Goal: Transaction & Acquisition: Purchase product/service

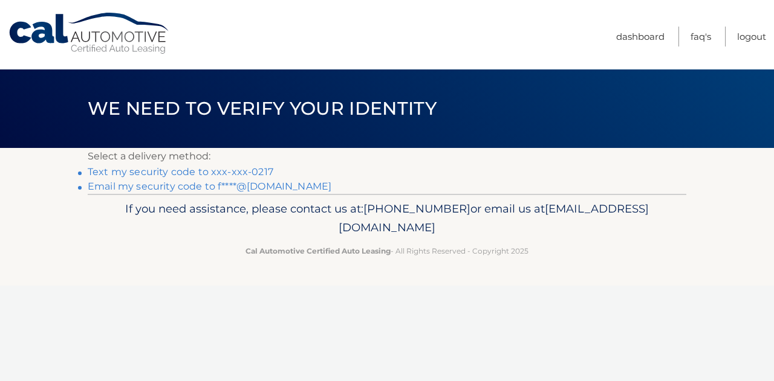
click at [217, 169] on link "Text my security code to xxx-xxx-0217" at bounding box center [181, 171] width 186 height 11
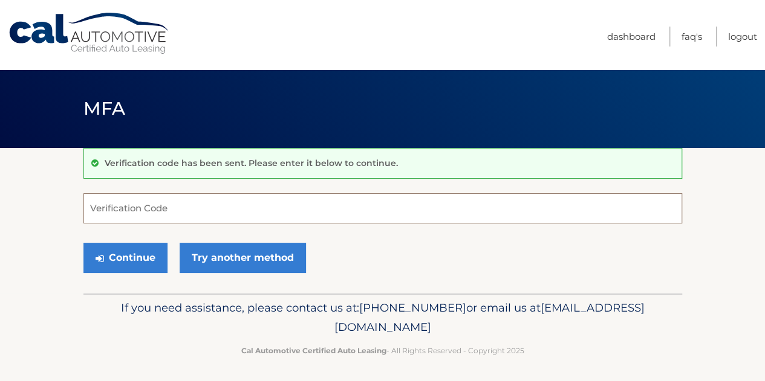
click at [227, 214] on input "Verification Code" at bounding box center [382, 208] width 599 height 30
click at [173, 216] on input "Verification Code" at bounding box center [382, 208] width 599 height 30
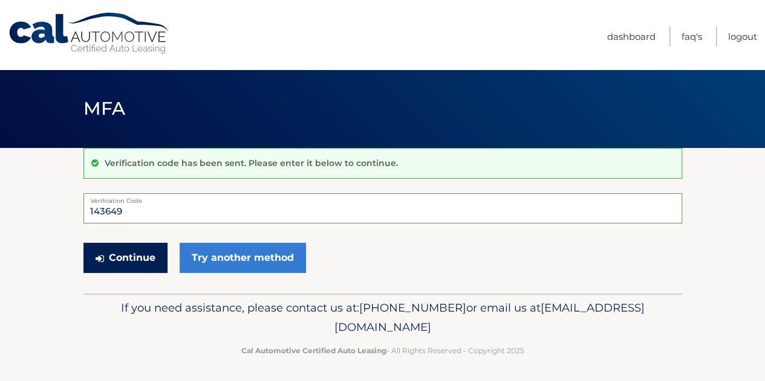
type input "143649"
click at [139, 252] on button "Continue" at bounding box center [125, 258] width 84 height 30
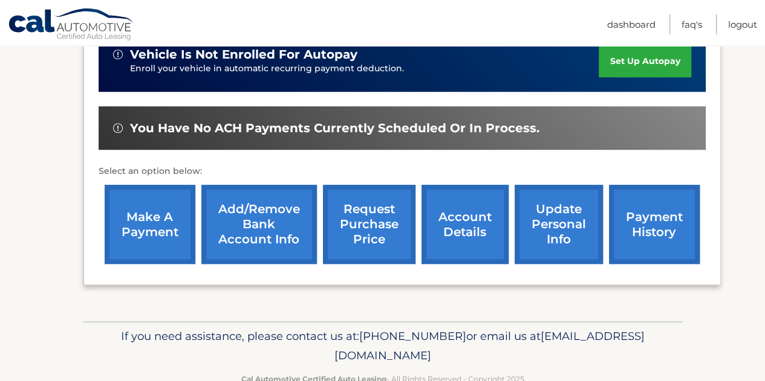
scroll to position [350, 0]
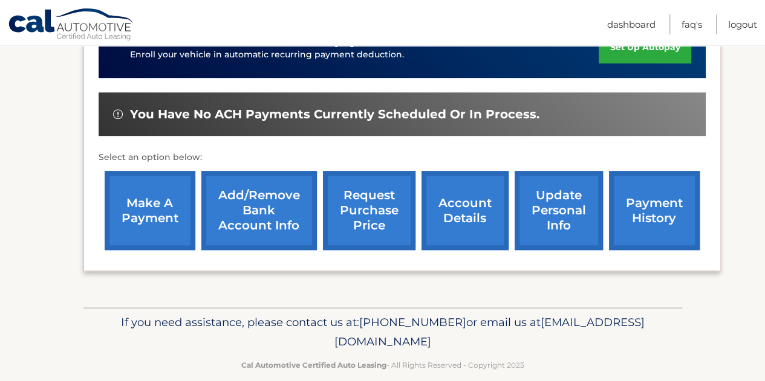
click at [152, 197] on link "make a payment" at bounding box center [150, 210] width 91 height 79
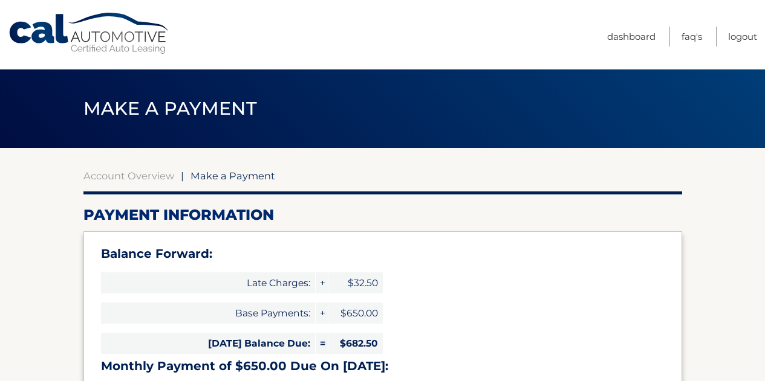
select select "MTI4ZTQyYzEtZjljYS00NWQ2LWEyYTgtOThkYzM4ZTVjMGRm"
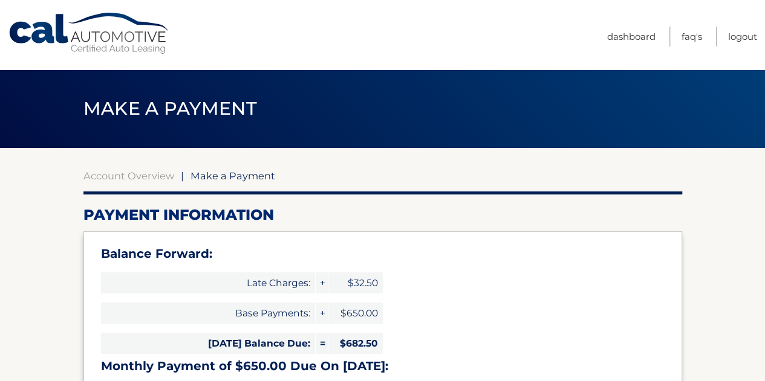
click at [173, 181] on div "Account Overview | Make a Payment" at bounding box center [382, 176] width 599 height 12
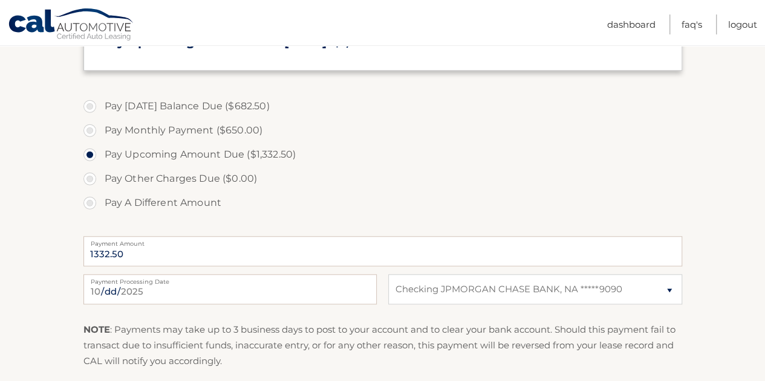
scroll to position [423, 0]
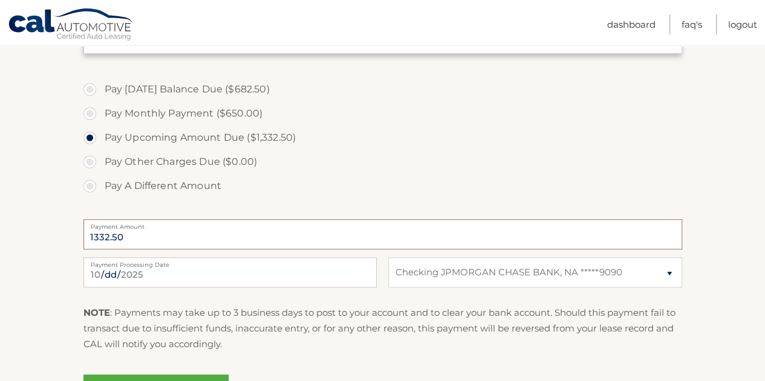
drag, startPoint x: 132, startPoint y: 240, endPoint x: 50, endPoint y: 239, distance: 82.8
click at [54, 239] on section "Account Overview | Make a Payment Payment Information Balance Forward: Late Cha…" at bounding box center [382, 78] width 765 height 706
click at [178, 234] on input "1332.50" at bounding box center [382, 234] width 599 height 30
click at [97, 114] on label "Pay Monthly Payment ($650.00)" at bounding box center [382, 114] width 599 height 24
click at [97, 114] on input "Pay Monthly Payment ($650.00)" at bounding box center [94, 111] width 12 height 19
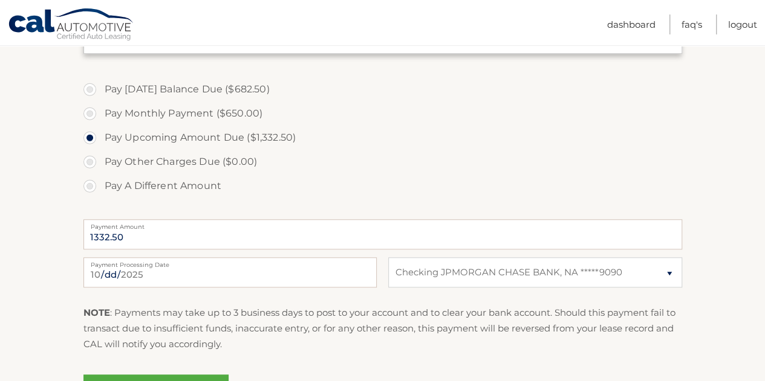
radio input "true"
type input "650.00"
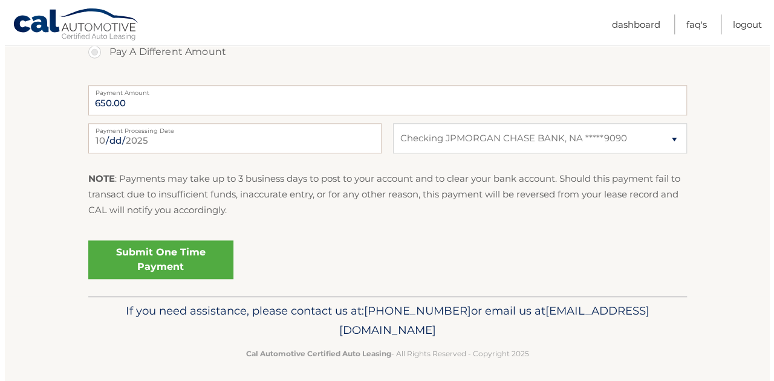
scroll to position [563, 0]
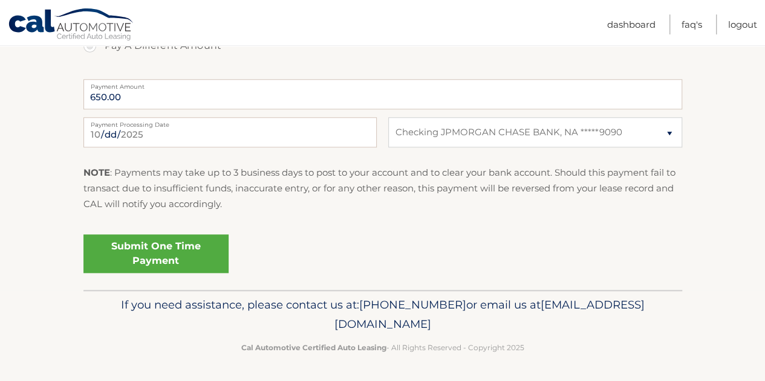
click at [158, 257] on link "Submit One Time Payment" at bounding box center [155, 254] width 145 height 39
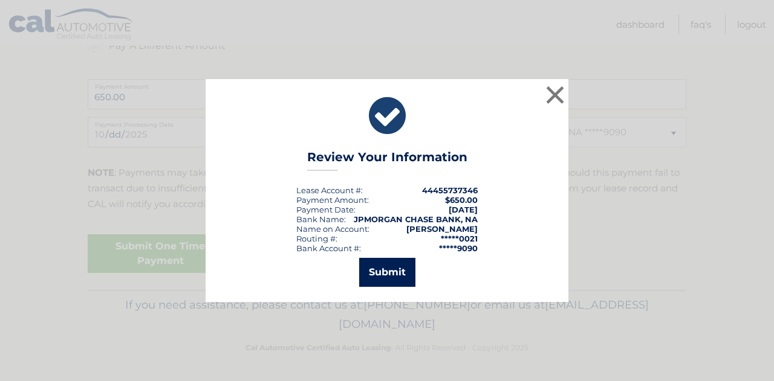
click at [382, 274] on button "Submit" at bounding box center [387, 272] width 56 height 29
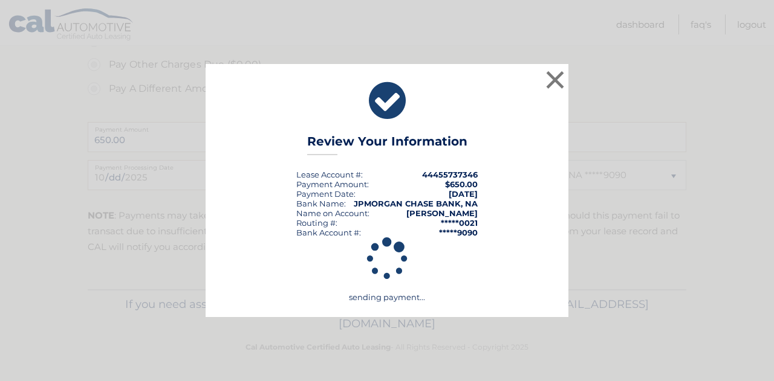
scroll to position [520, 0]
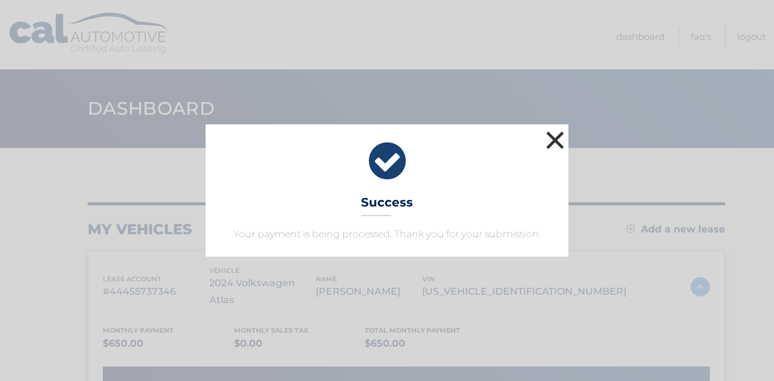
click at [555, 141] on button "×" at bounding box center [555, 140] width 24 height 24
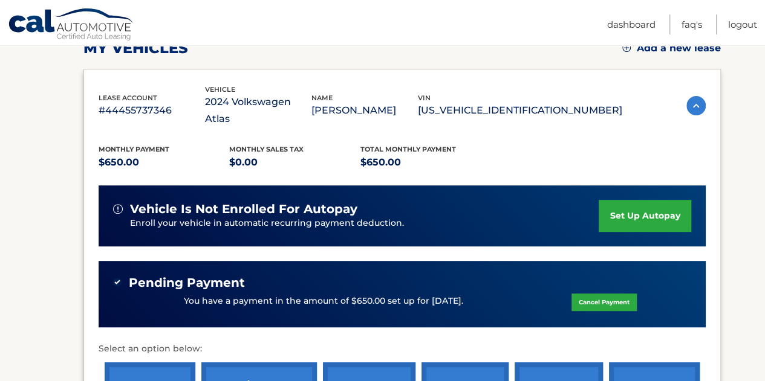
scroll to position [302, 0]
